Goal: Task Accomplishment & Management: Use online tool/utility

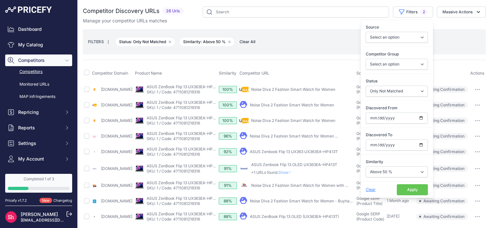
select select "0"
select select "50"
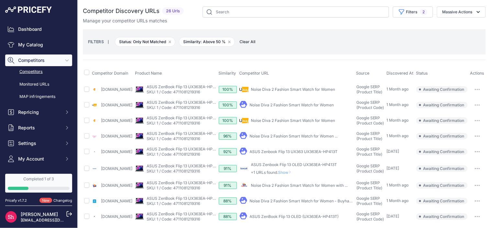
click at [474, 31] on main "Close You are not connected to the internet." at bounding box center [284, 114] width 413 height 228
click at [475, 11] on icon "button" at bounding box center [478, 12] width 6 height 6
click at [294, 175] on span "Show" at bounding box center [286, 172] width 16 height 5
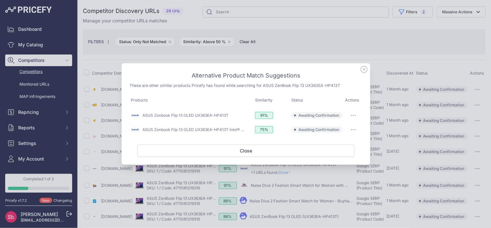
click at [364, 71] on icon at bounding box center [364, 69] width 7 height 7
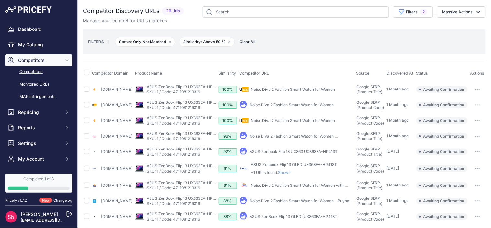
click at [294, 175] on span "Show" at bounding box center [286, 172] width 16 height 5
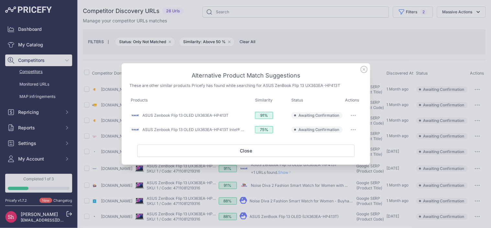
click at [356, 115] on button "button" at bounding box center [353, 115] width 13 height 9
click at [364, 66] on icon at bounding box center [364, 69] width 6 height 6
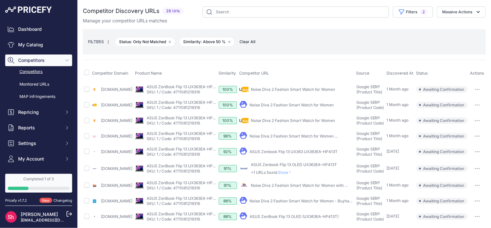
click at [294, 175] on span "Show" at bounding box center [286, 172] width 16 height 5
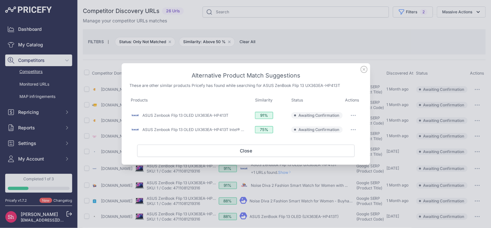
click at [364, 70] on icon at bounding box center [364, 69] width 6 height 6
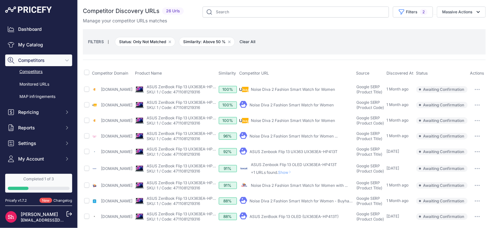
click at [294, 175] on span "Show" at bounding box center [286, 172] width 16 height 5
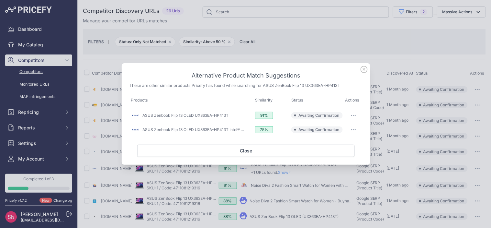
click at [365, 70] on icon at bounding box center [364, 69] width 6 height 6
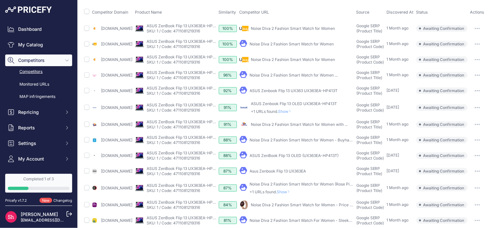
scroll to position [30, 0]
